Goal: Task Accomplishment & Management: Use online tool/utility

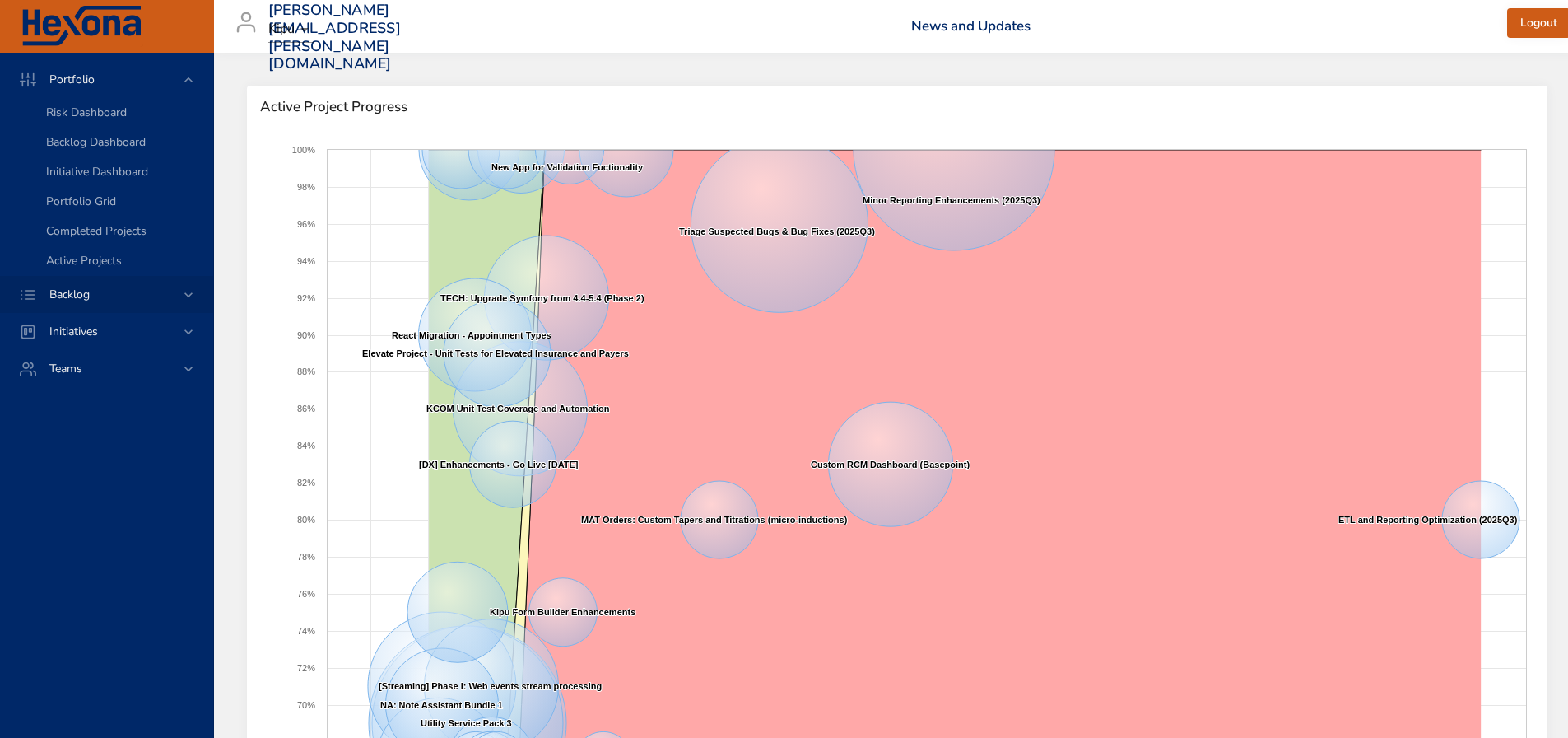
click at [182, 294] on icon at bounding box center [189, 294] width 17 height 17
click at [96, 141] on link "Backlog Details" at bounding box center [107, 150] width 213 height 30
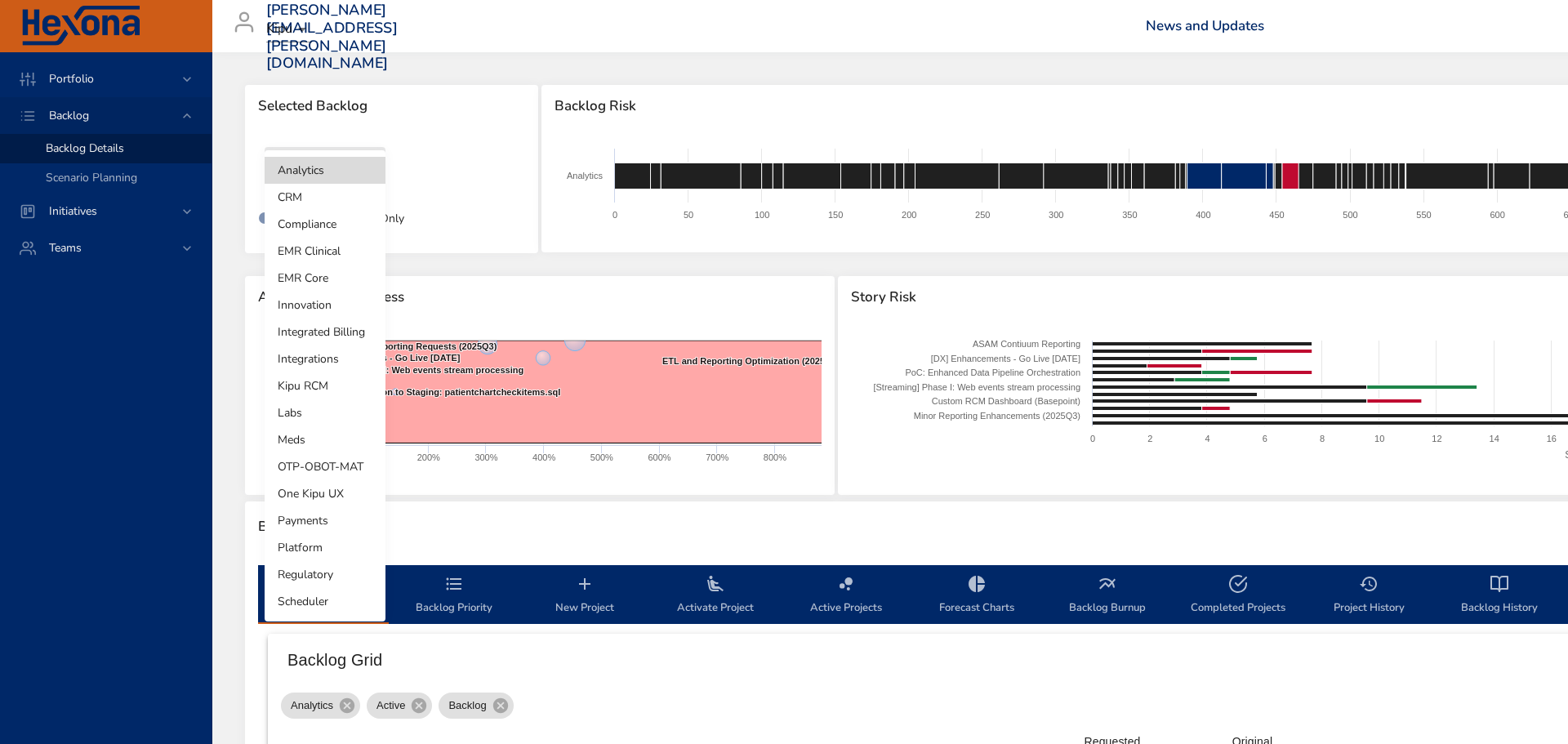
click at [357, 169] on body "Portfolio Backlog Backlog Details Scenario Planning Initiatives Teams [PERSON_N…" at bounding box center [784, 372] width 1568 height 744
click at [311, 267] on li "EMR Core" at bounding box center [324, 278] width 120 height 27
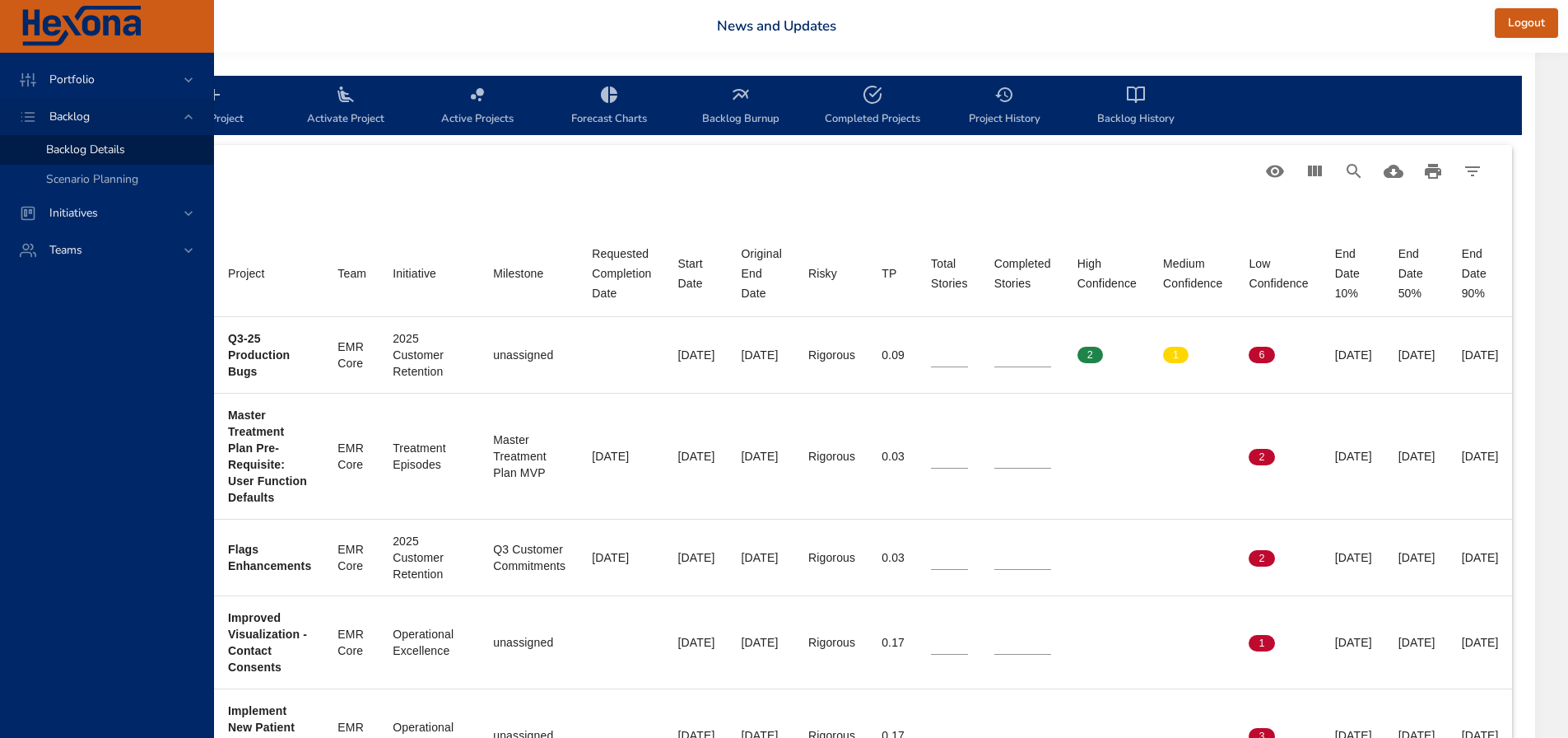
scroll to position [494, 481]
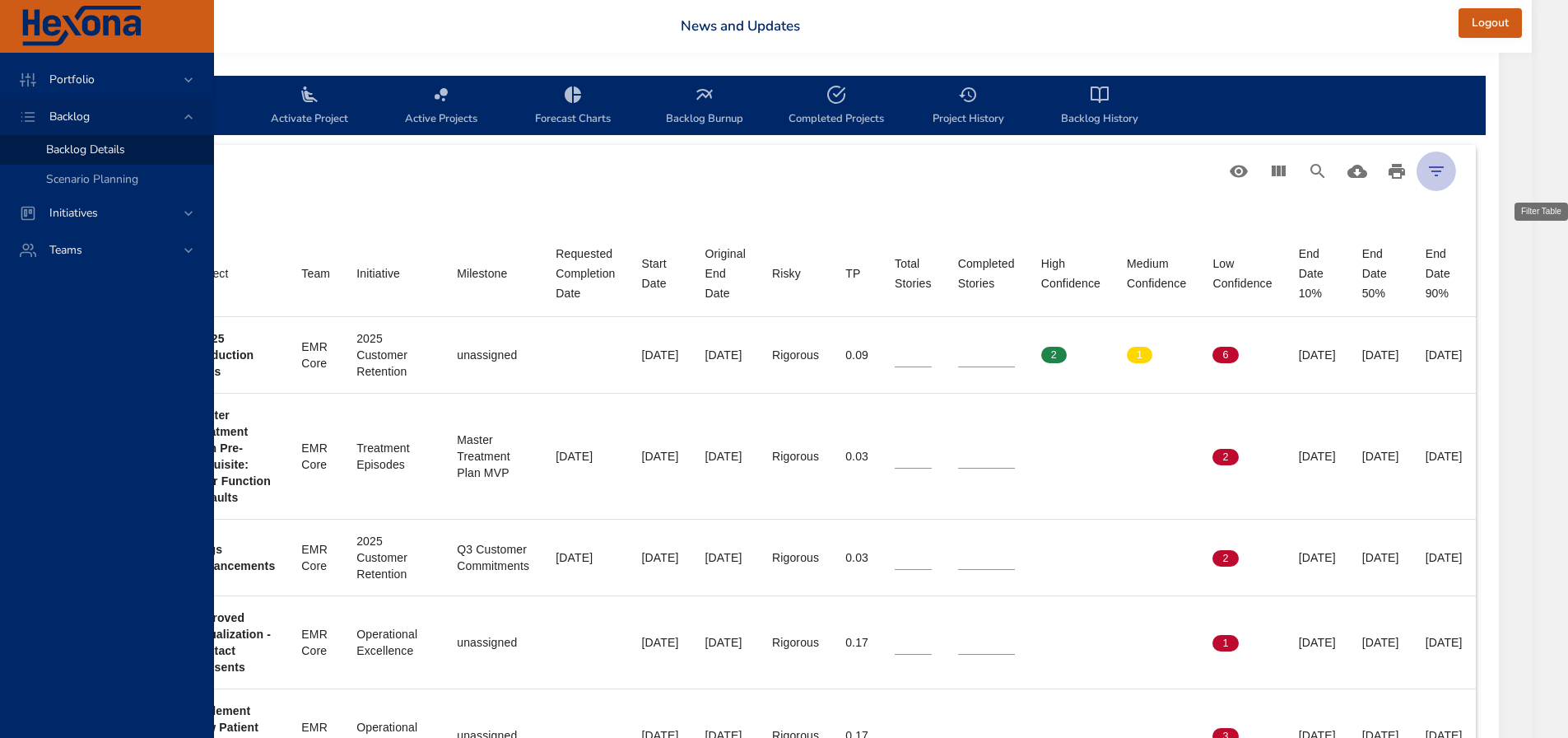
click at [1447, 170] on icon "Filter Table" at bounding box center [1437, 171] width 20 height 20
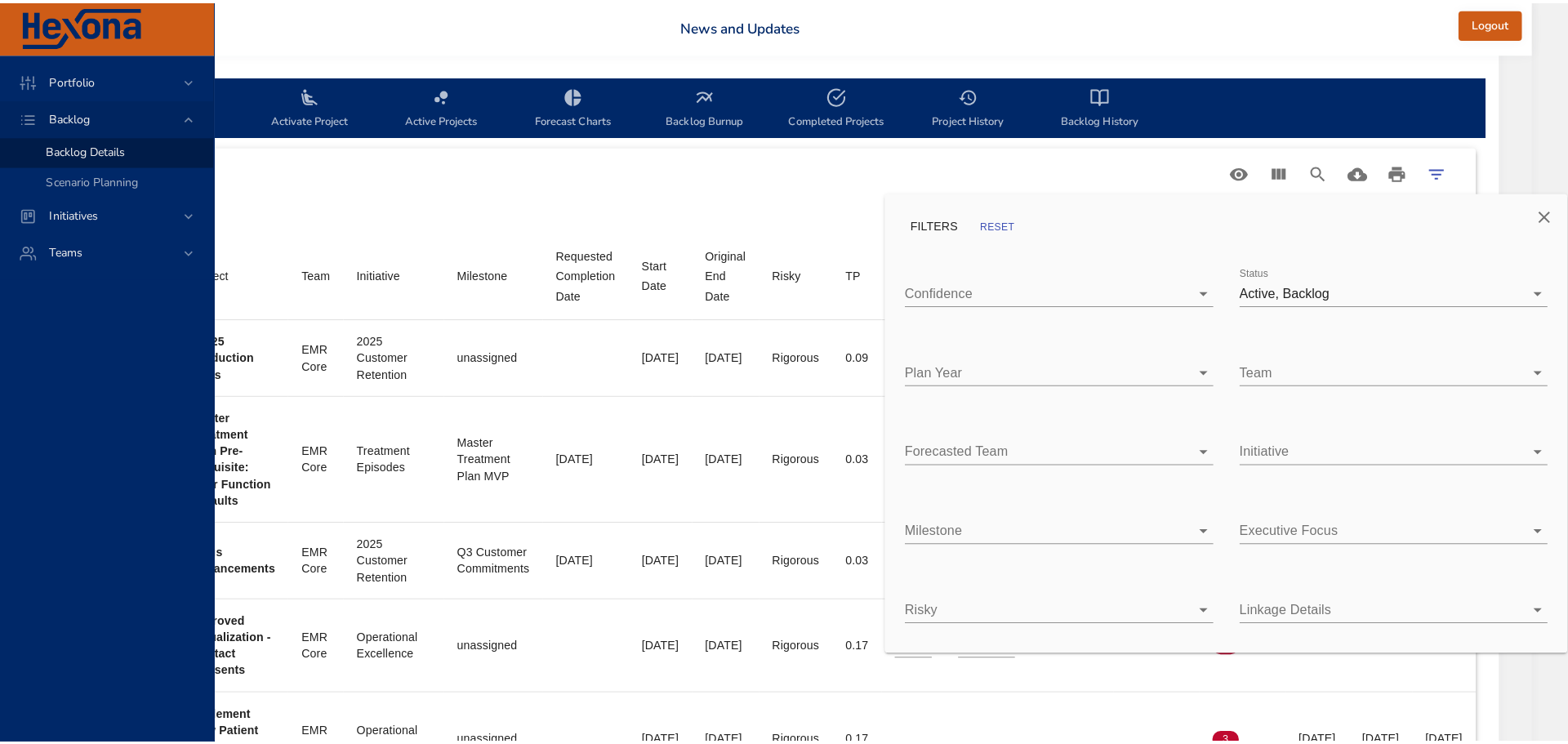
scroll to position [489, 464]
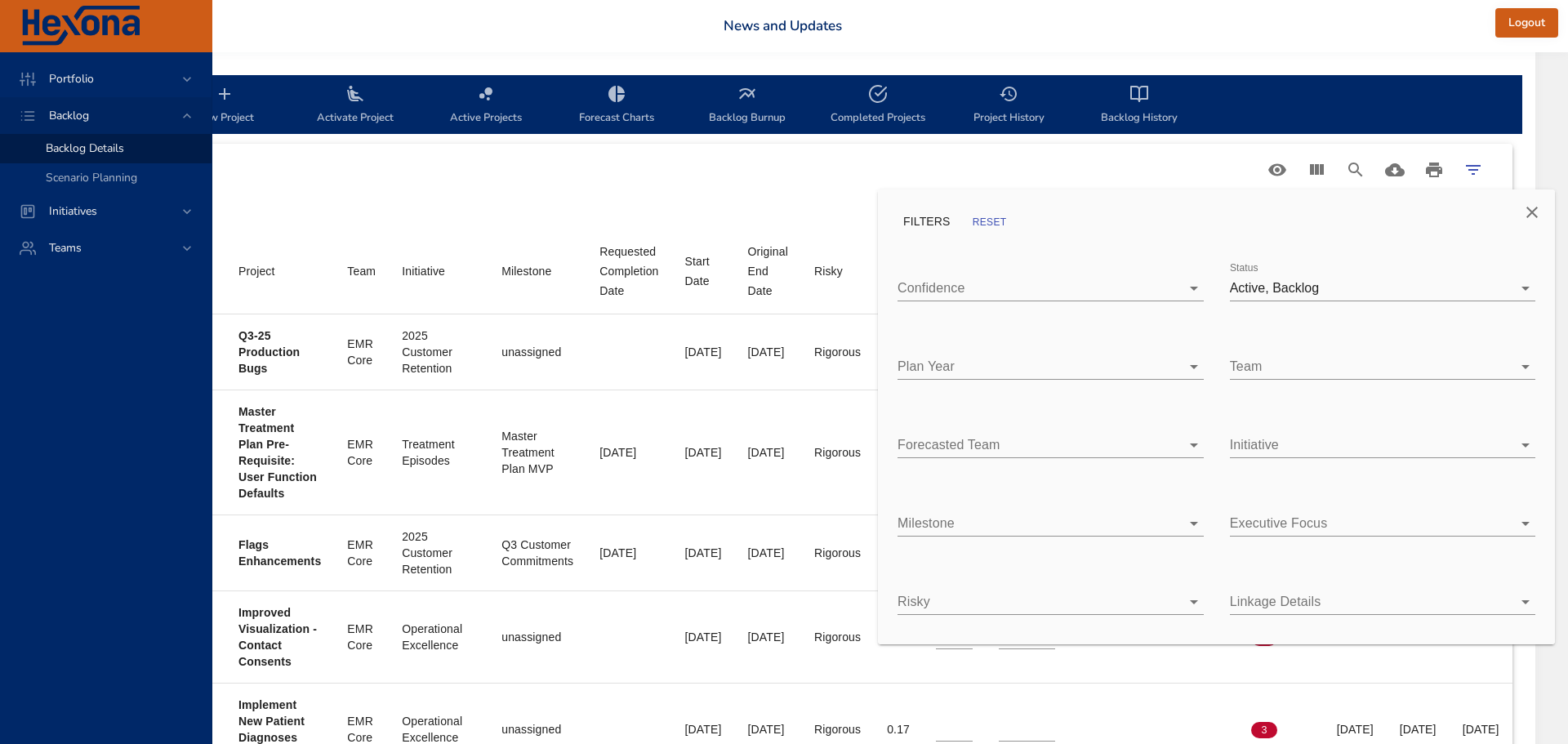
click at [1326, 173] on div at bounding box center [784, 372] width 1568 height 744
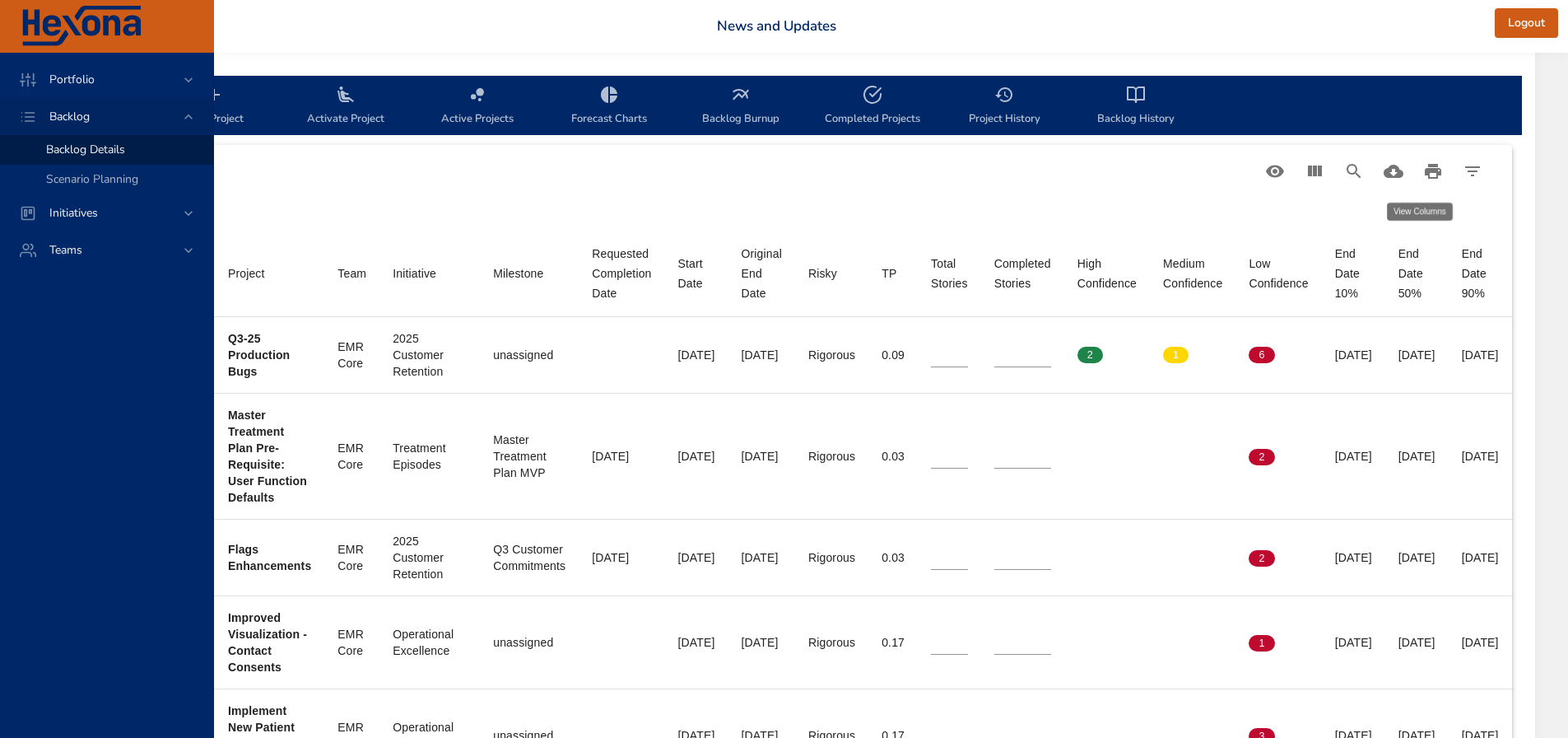
click at [1322, 171] on icon "View Columns" at bounding box center [1315, 171] width 14 height 11
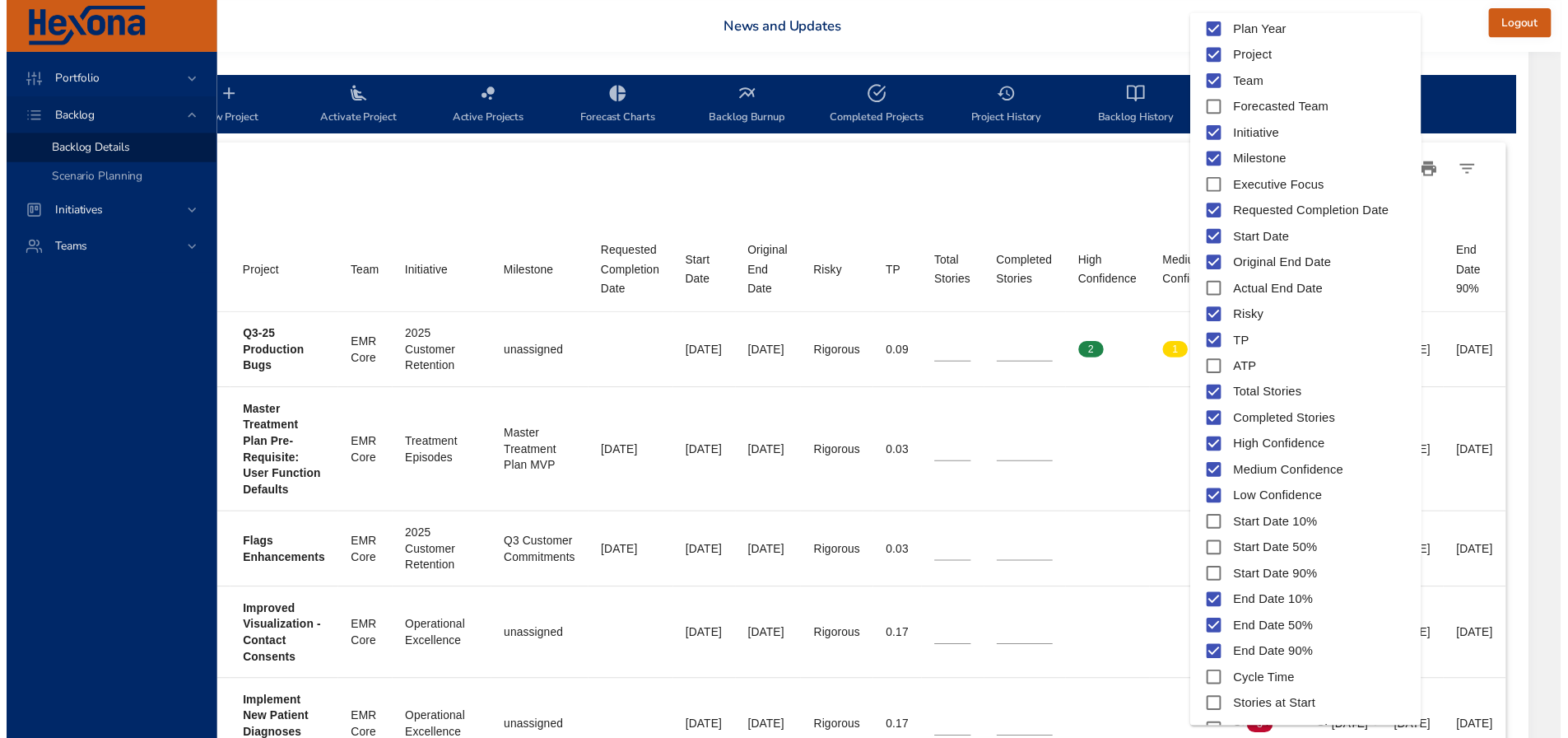
scroll to position [250, 0]
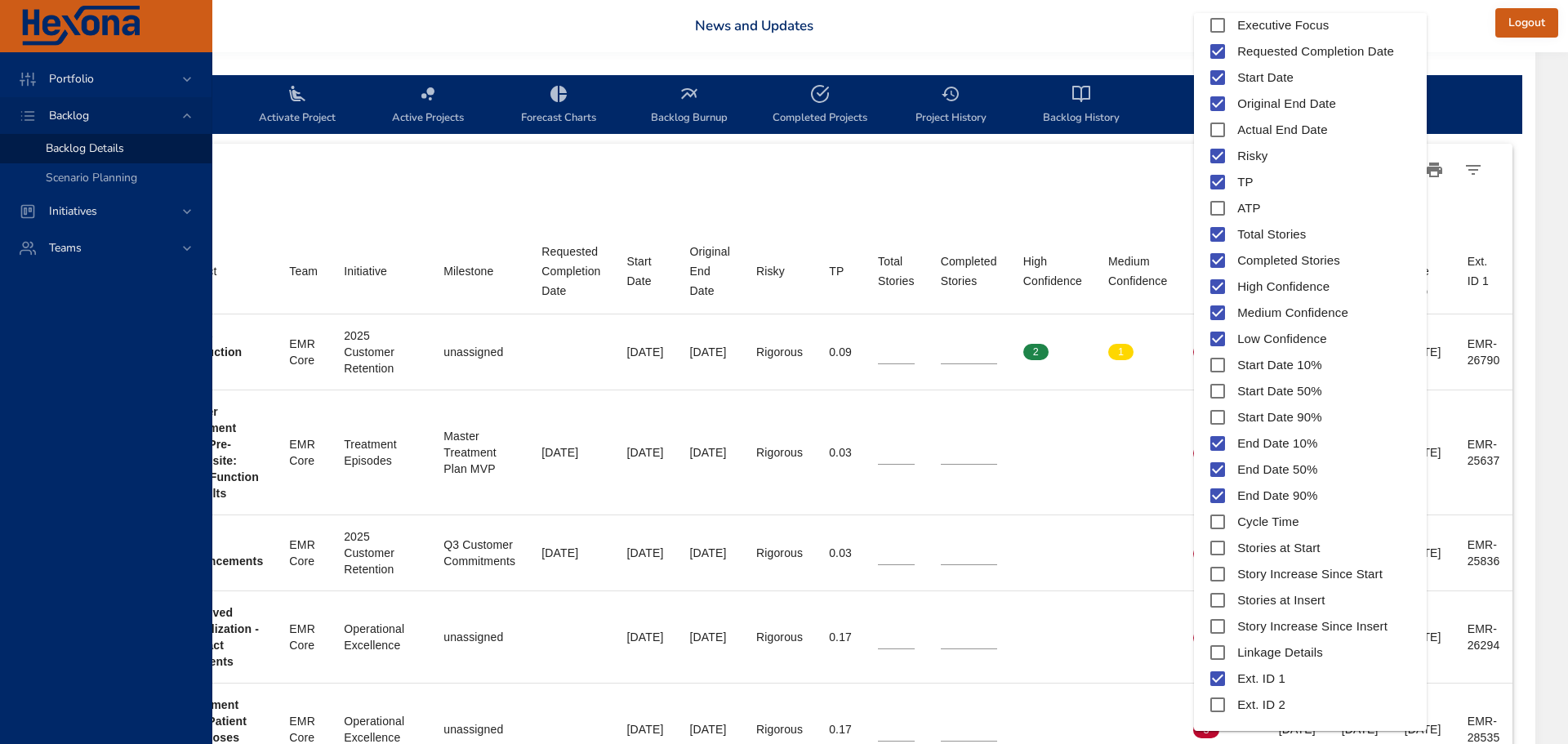
click at [1138, 194] on div at bounding box center [784, 372] width 1568 height 744
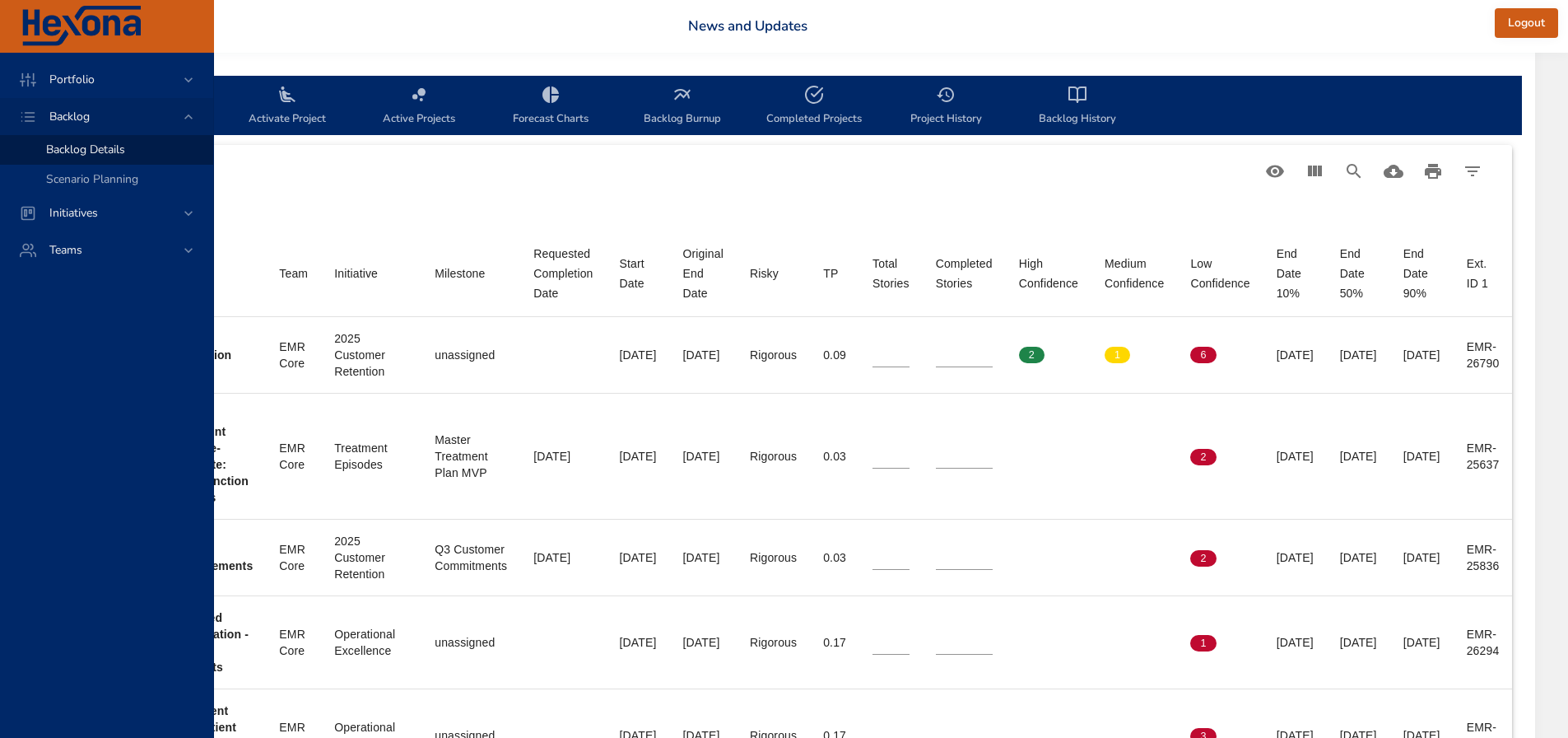
scroll to position [494, 540]
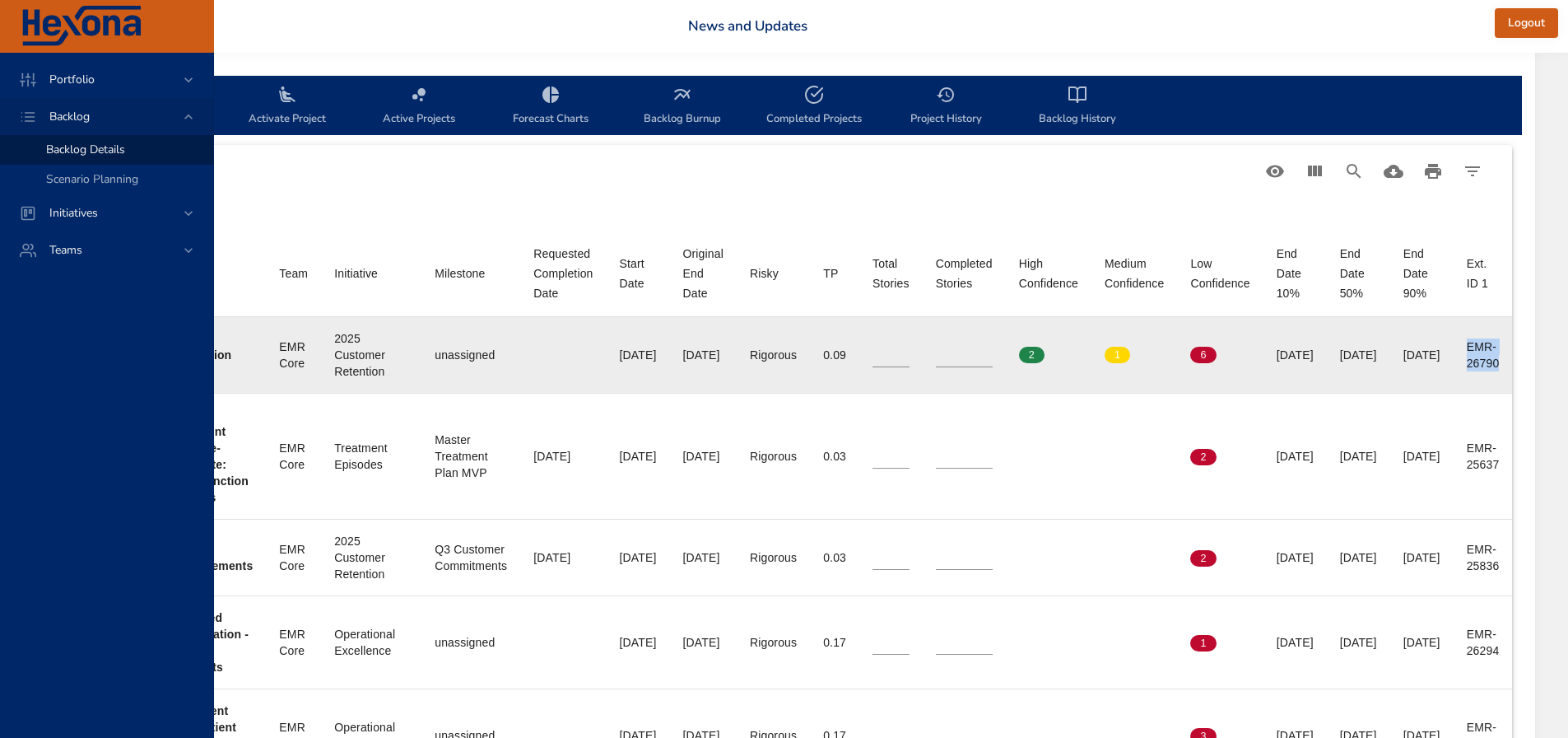
drag, startPoint x: 1463, startPoint y: 342, endPoint x: 1503, endPoint y: 364, distance: 45.7
click at [1503, 364] on td "Ext. ID 1 EMR-26790" at bounding box center [1484, 356] width 59 height 77
copy div "EMR-26790"
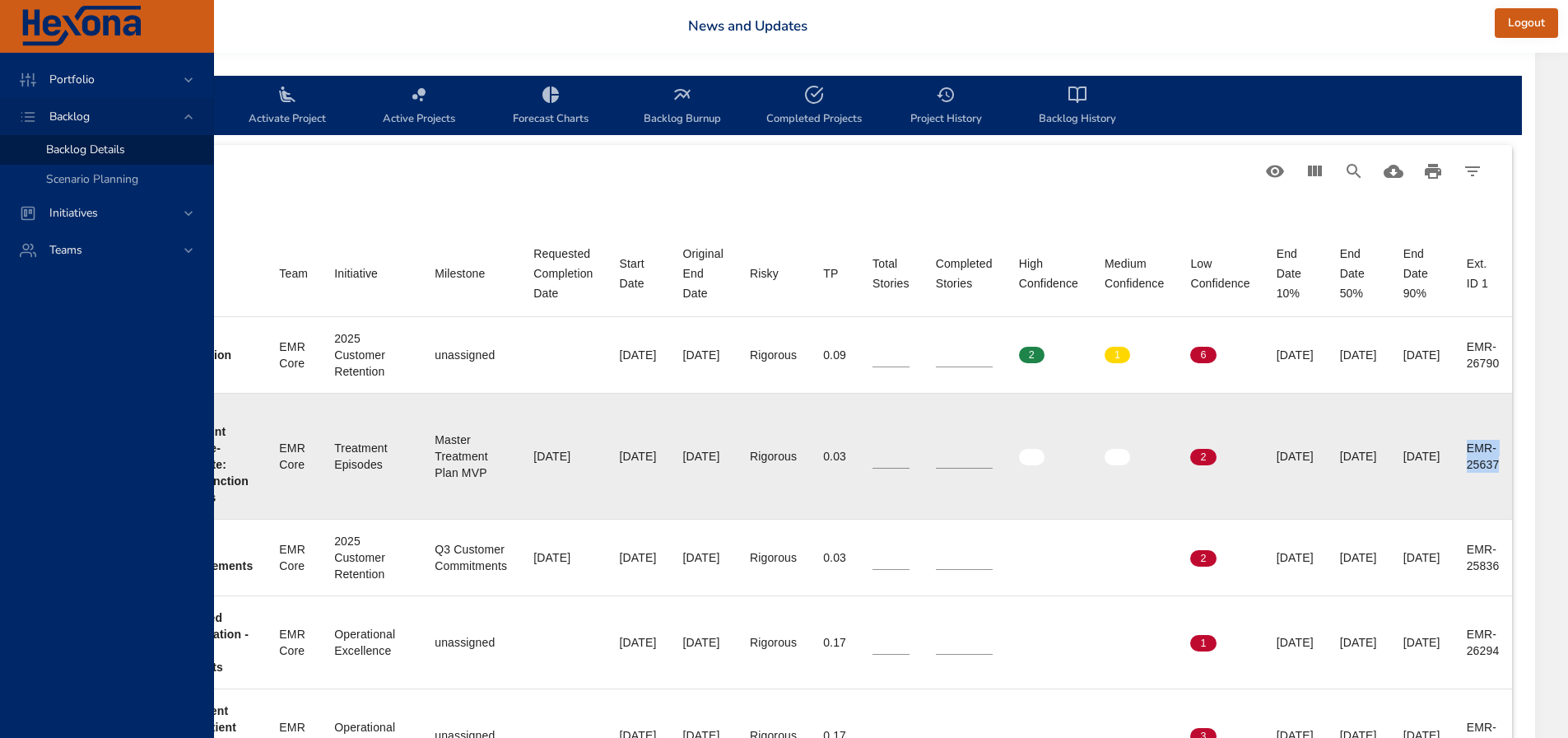
drag, startPoint x: 1493, startPoint y: 459, endPoint x: 1505, endPoint y: 464, distance: 13.0
click at [1505, 464] on td "Ext. ID 1 EMR-25637" at bounding box center [1484, 456] width 59 height 126
copy div "EMR-25637"
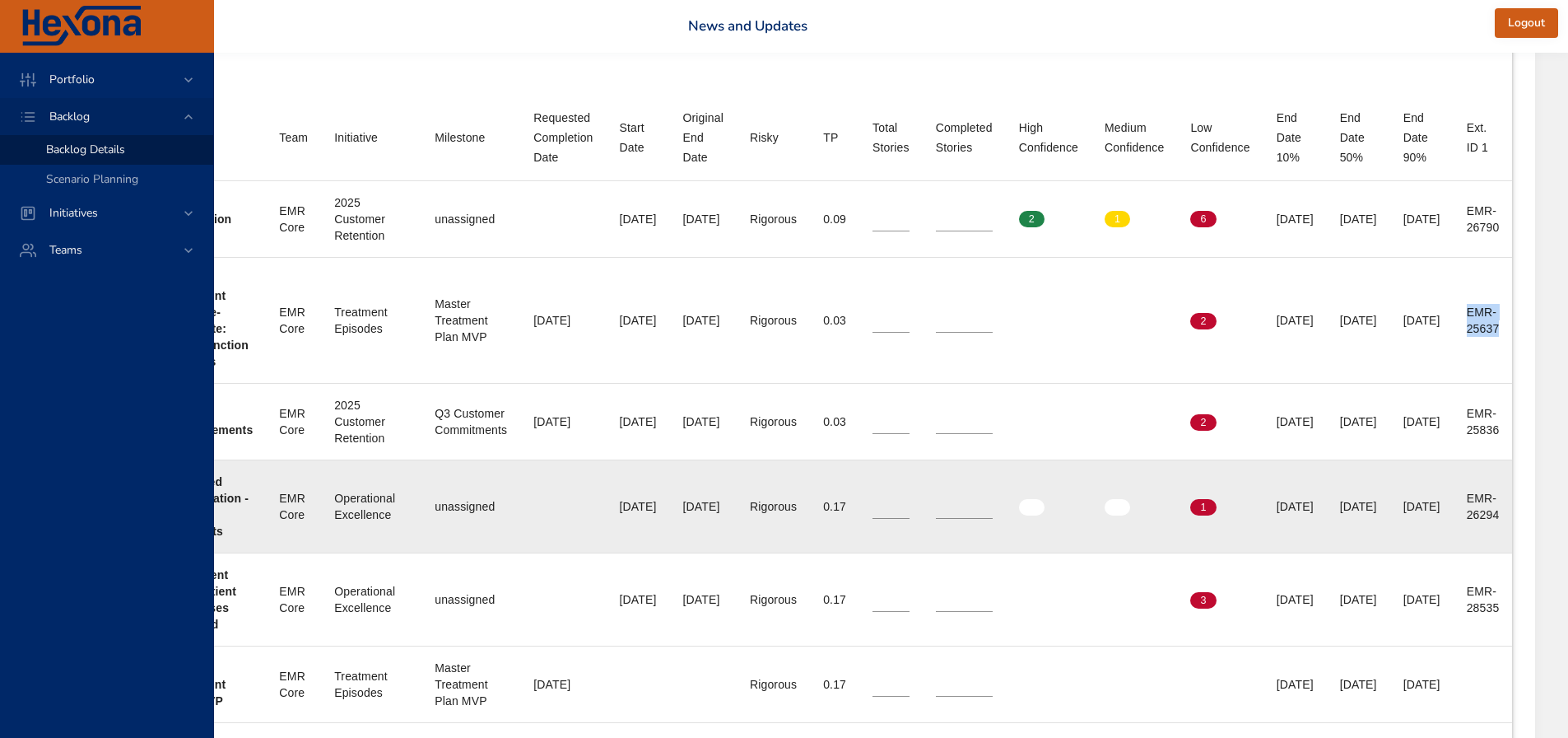
scroll to position [659, 540]
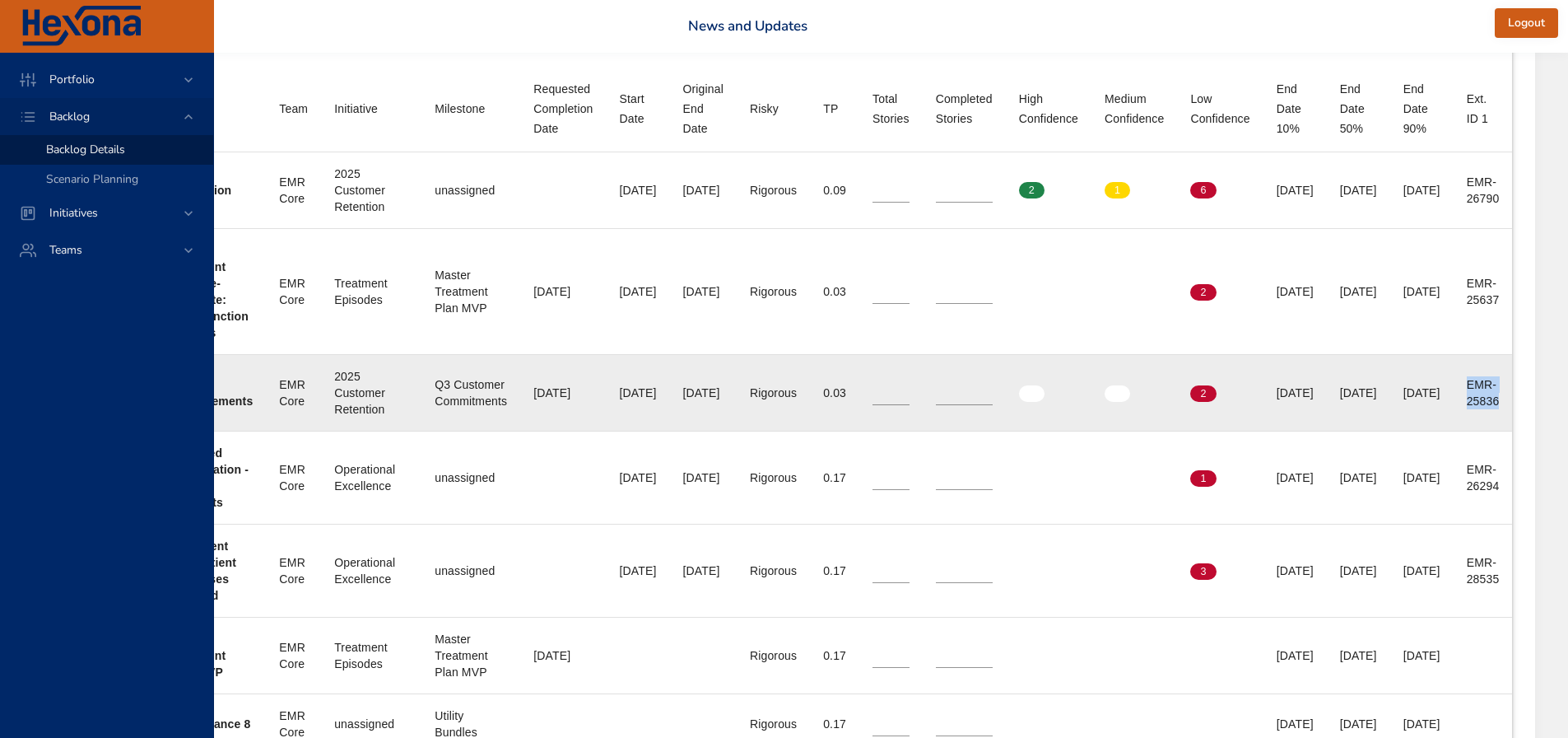
drag, startPoint x: 1465, startPoint y: 383, endPoint x: 1511, endPoint y: 410, distance: 53.3
click at [1511, 410] on td "Ext. ID 1 EMR-25836" at bounding box center [1484, 393] width 59 height 77
copy div "EMR-25836"
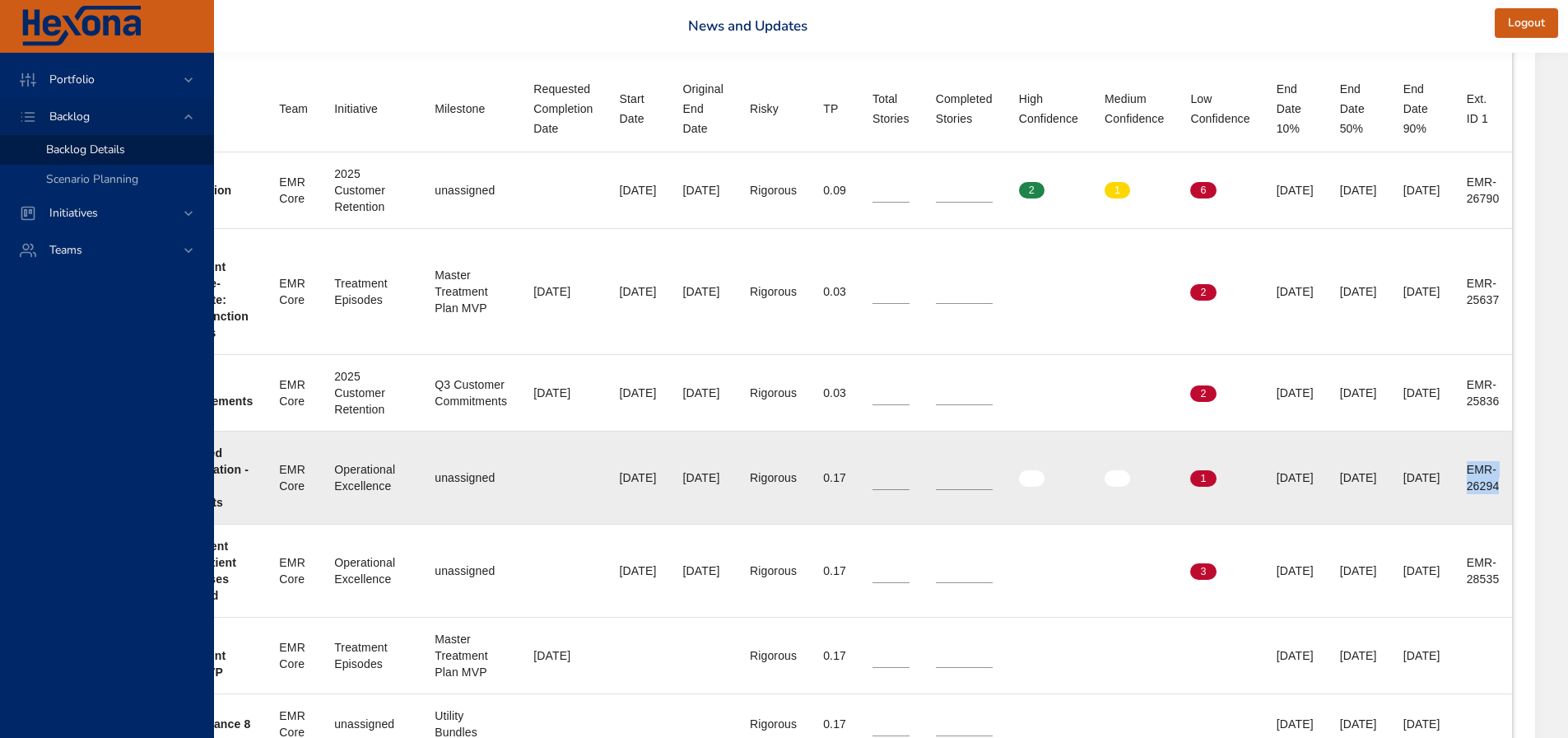
drag, startPoint x: 1459, startPoint y: 469, endPoint x: 1509, endPoint y: 490, distance: 54.2
click at [1509, 490] on td "Ext. ID 1 EMR-26294" at bounding box center [1484, 477] width 59 height 93
copy div "EMR-26294"
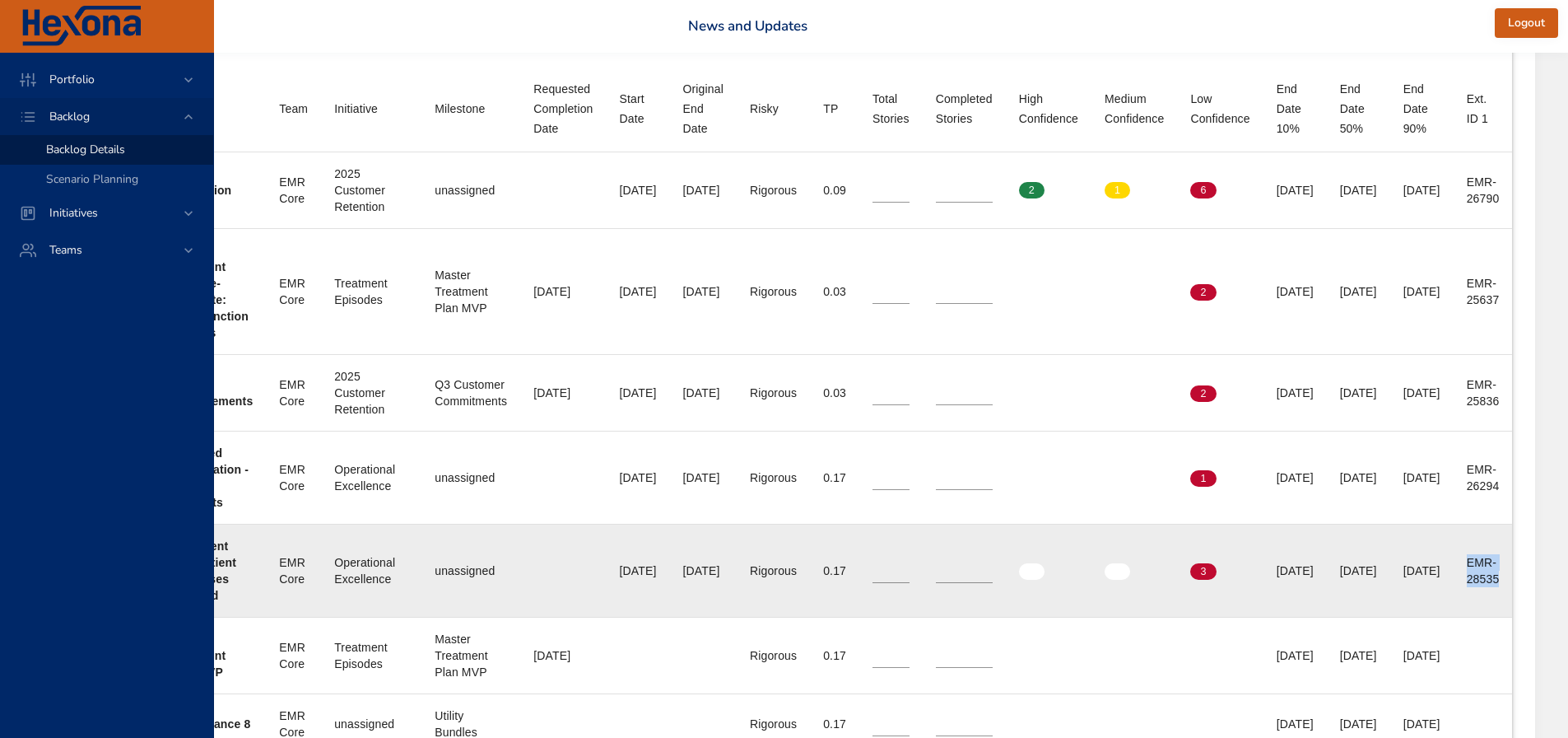
drag, startPoint x: 1459, startPoint y: 561, endPoint x: 1504, endPoint y: 586, distance: 51.5
click at [1504, 586] on td "Ext. ID 1 EMR-28535" at bounding box center [1484, 571] width 59 height 93
copy div "EMR-28535"
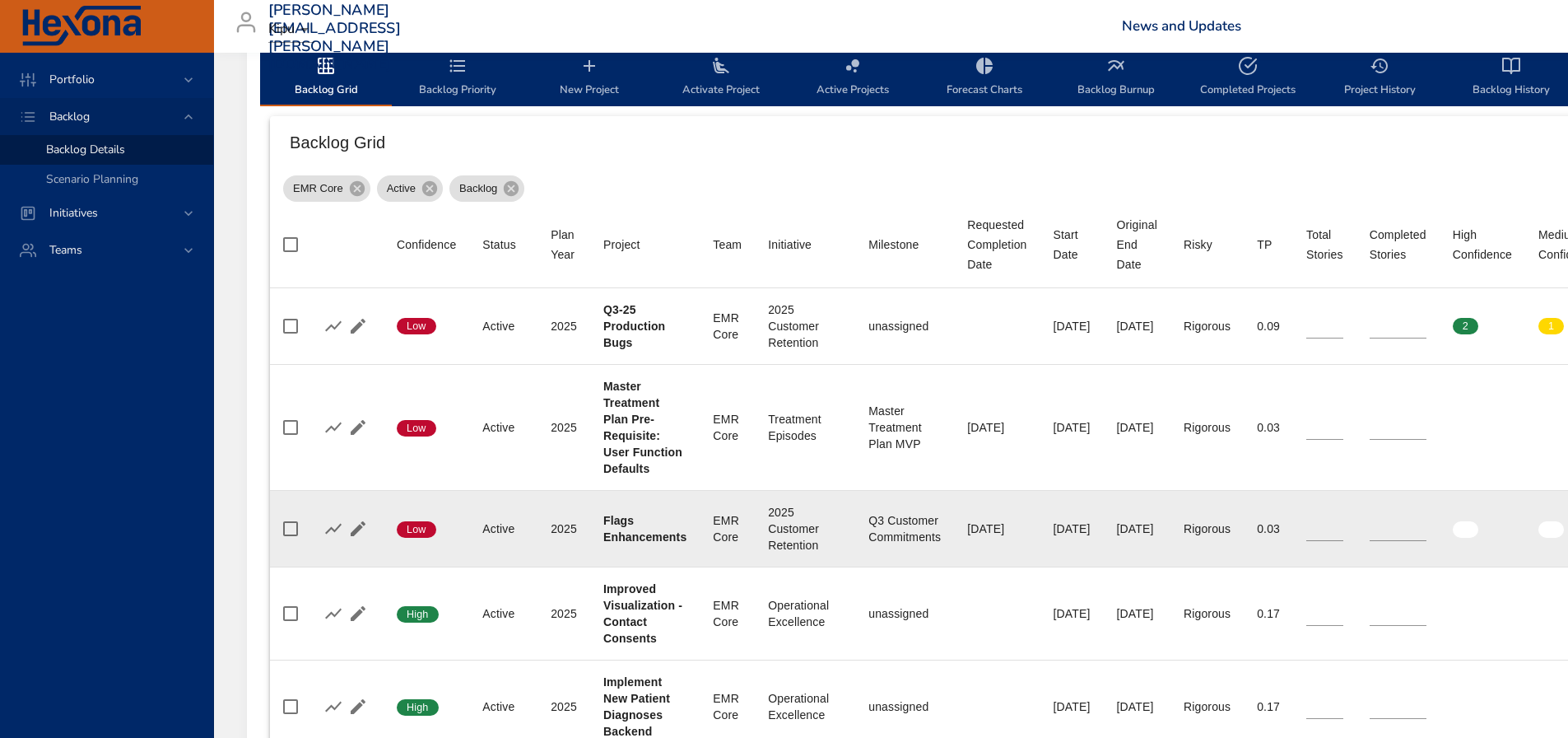
scroll to position [165, 0]
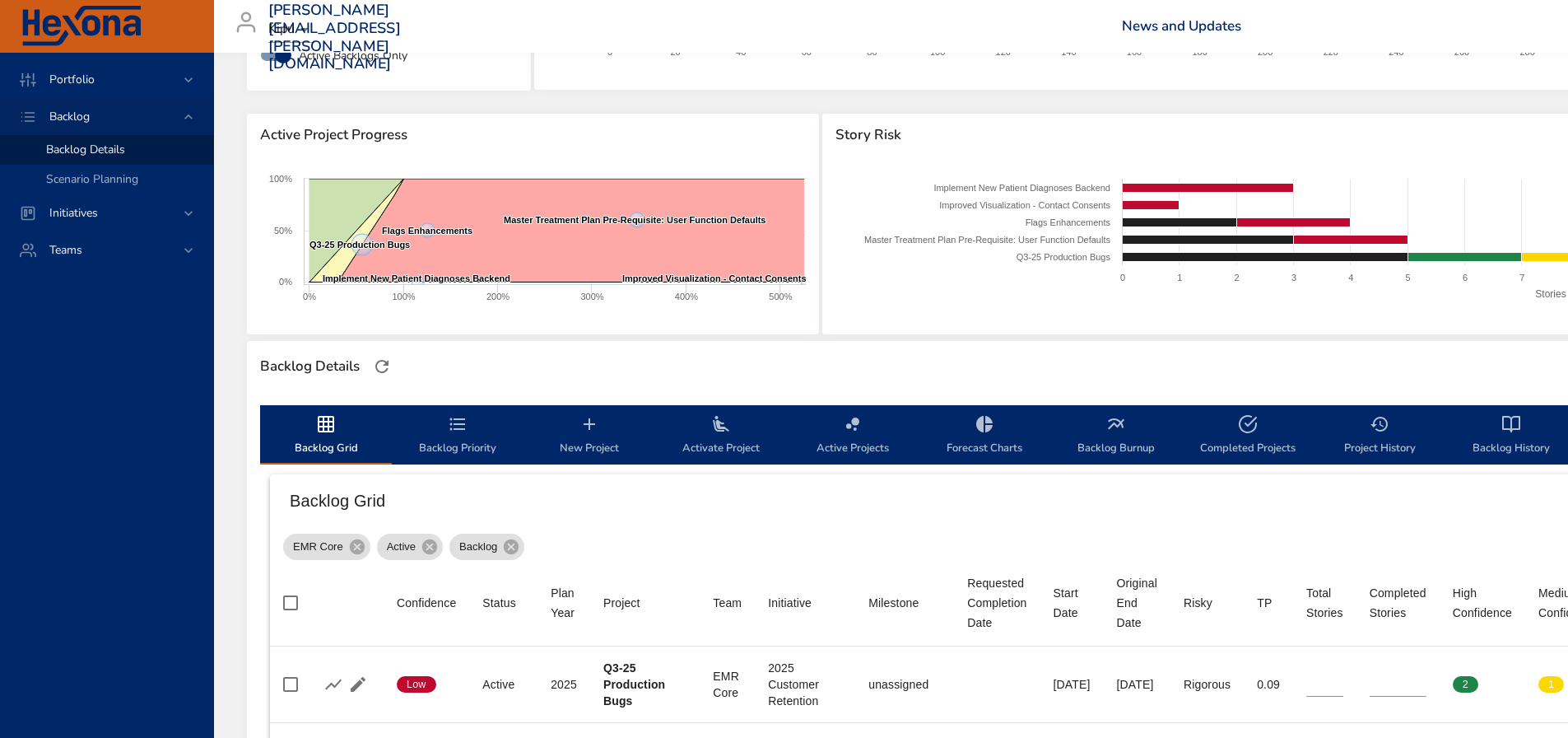
click at [857, 435] on span "Active Projects" at bounding box center [852, 436] width 112 height 43
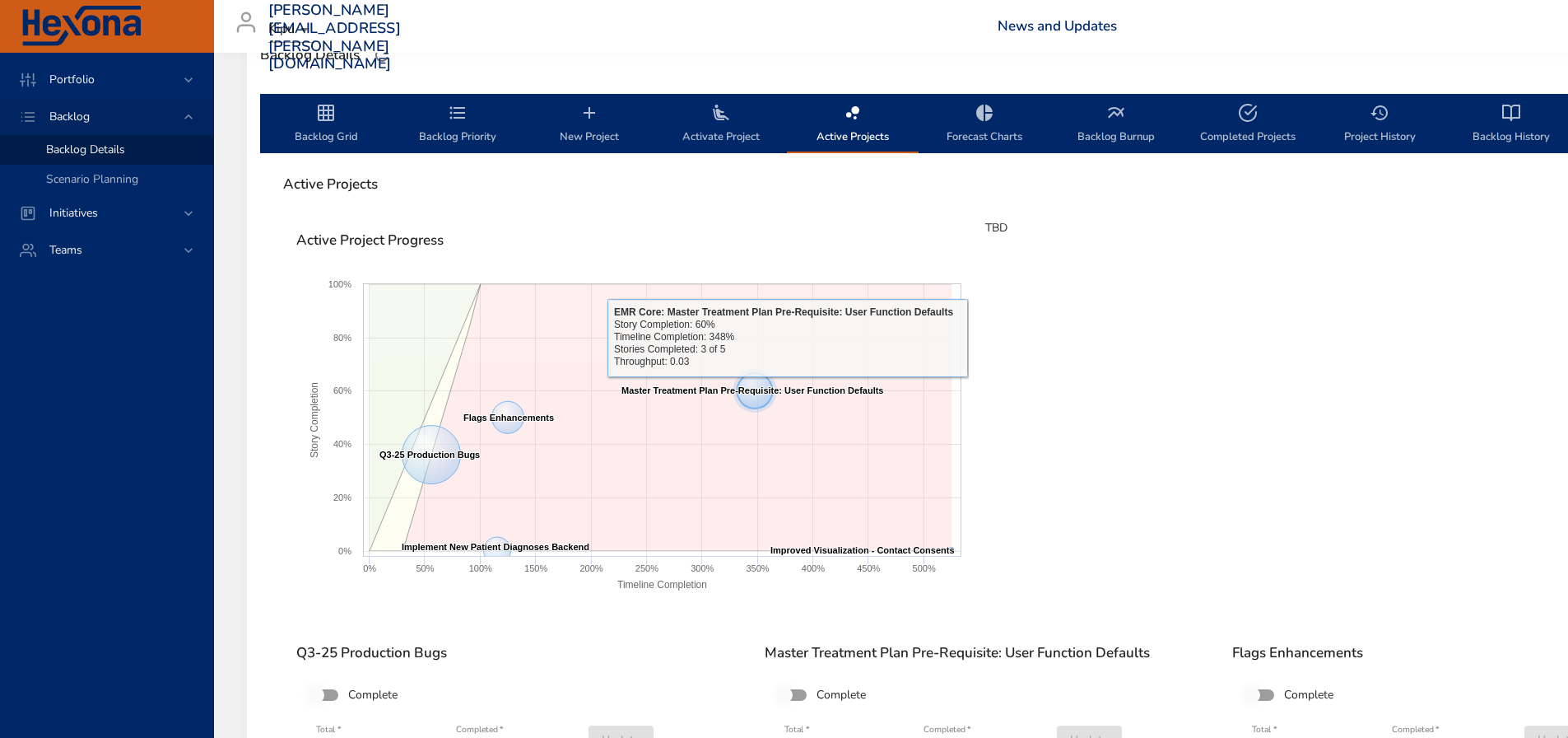
scroll to position [494, 0]
